Goal: Information Seeking & Learning: Learn about a topic

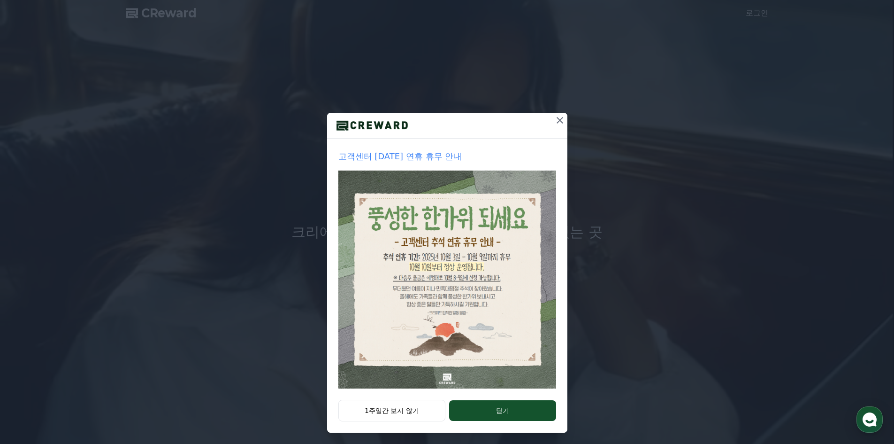
click at [445, 122] on icon at bounding box center [559, 120] width 11 height 11
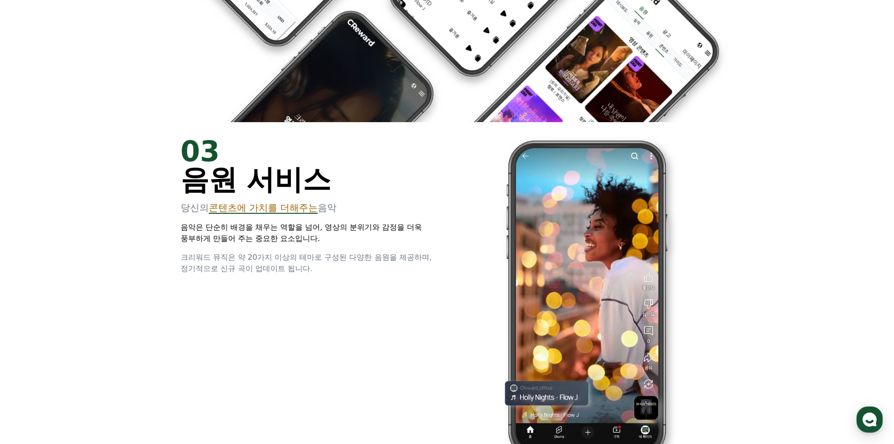
scroll to position [1455, 0]
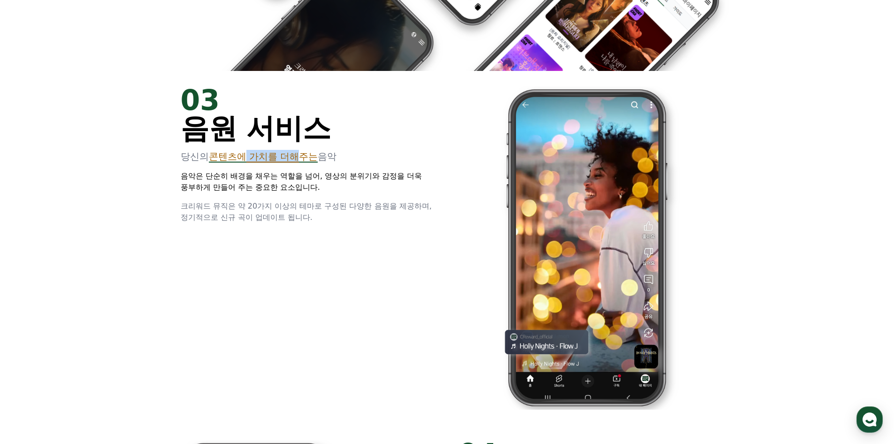
drag, startPoint x: 298, startPoint y: 157, endPoint x: 242, endPoint y: 154, distance: 55.5
click at [242, 154] on span "콘텐츠에 가치를 더해주는" at bounding box center [263, 156] width 109 height 11
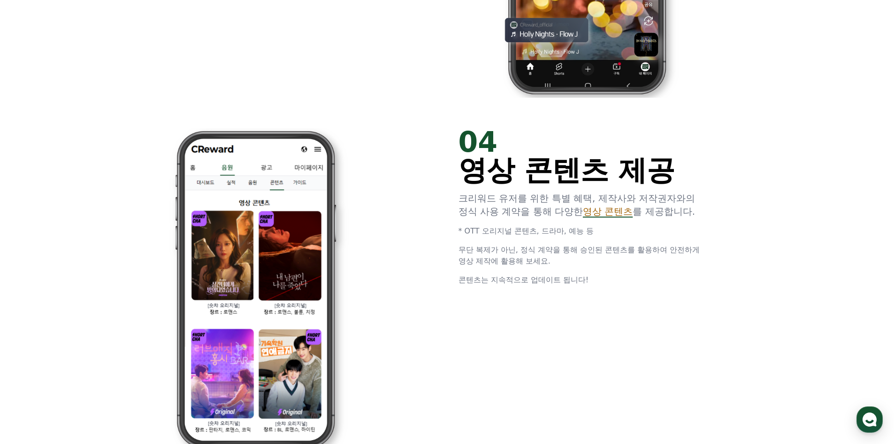
scroll to position [1784, 0]
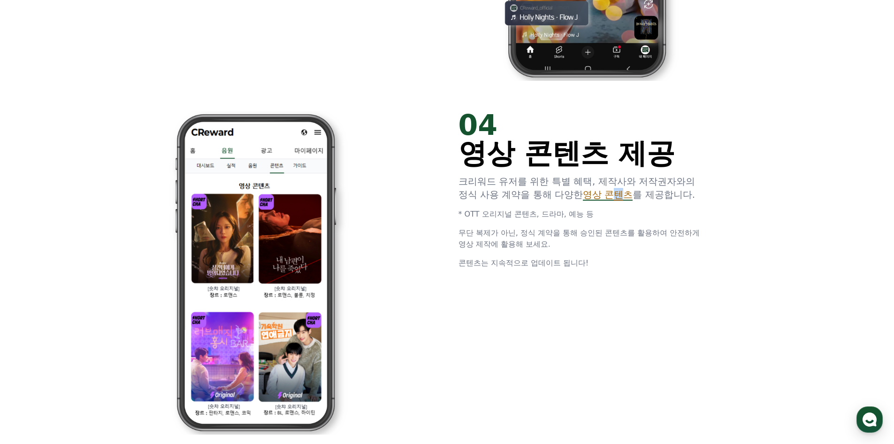
click at [445, 199] on span "영상 콘텐츠" at bounding box center [608, 194] width 50 height 11
click at [445, 245] on p "무단 복제가 아닌, 정식 계약을 통해 승인된 콘텐츠를 활용하여 안전하게 영상 제작에 활용해 보세요." at bounding box center [586, 238] width 255 height 23
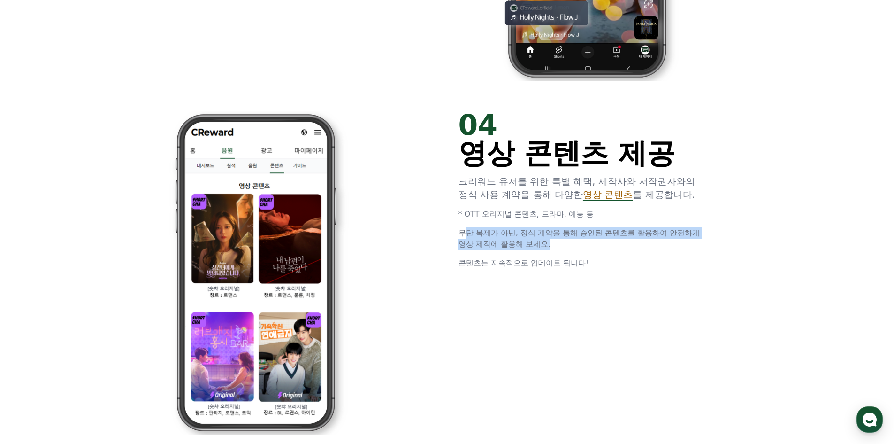
drag, startPoint x: 578, startPoint y: 246, endPoint x: 465, endPoint y: 235, distance: 113.8
click at [445, 235] on p "무단 복제가 아닌, 정식 계약을 통해 승인된 콘텐츠를 활용하여 안전하게 영상 제작에 활용해 보세요." at bounding box center [586, 238] width 255 height 23
click at [445, 235] on span "무단 복제가 아닌, 정식 계약을 통해 승인된 콘텐츠를 활용하여 안전하게 영상 제작에 활용해 보세요." at bounding box center [580, 238] width 242 height 20
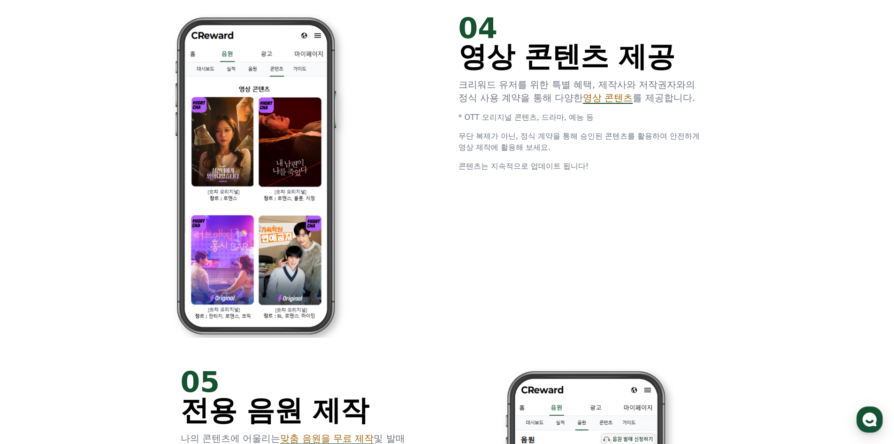
scroll to position [1831, 0]
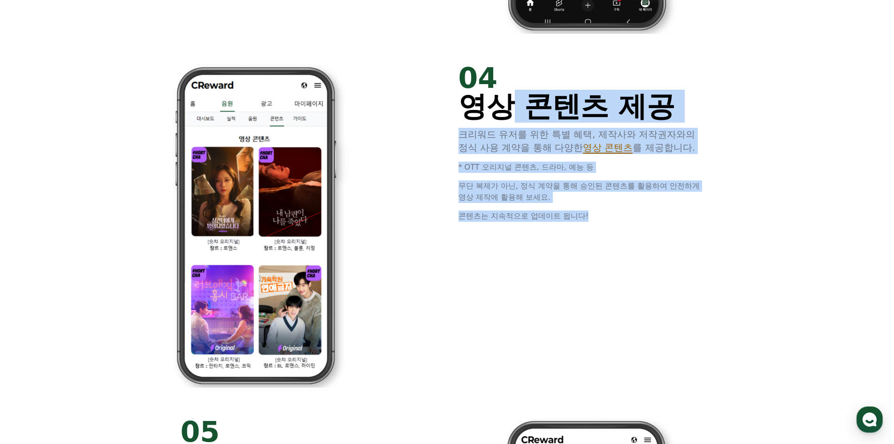
drag, startPoint x: 604, startPoint y: 213, endPoint x: 511, endPoint y: 107, distance: 140.7
click at [445, 108] on div "04 영상 콘텐츠 제공 크리워드 유저를 위한 특별 혜택, 제작사와 저작권자와의 정식 사용 계약을 통해 다양한 영상 콘텐츠 를 제공합니다. * …" at bounding box center [586, 143] width 255 height 158
click at [445, 107] on span "영상 콘텐츠 제공" at bounding box center [567, 106] width 217 height 33
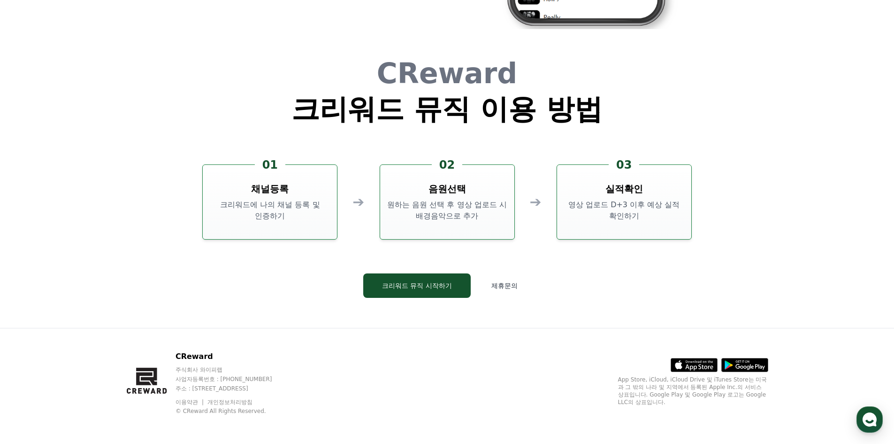
scroll to position [2544, 0]
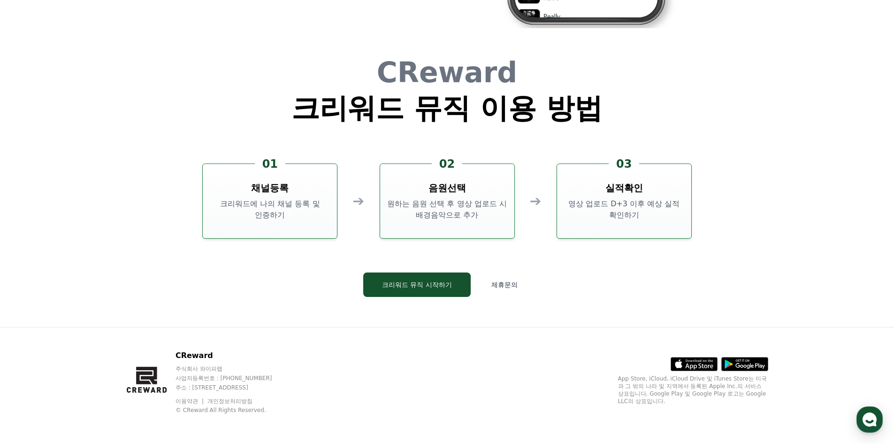
drag, startPoint x: 320, startPoint y: 295, endPoint x: 329, endPoint y: 193, distance: 102.2
click at [388, 276] on button "크리워드 뮤직 시작하기" at bounding box center [417, 284] width 108 height 24
